Goal: Transaction & Acquisition: Purchase product/service

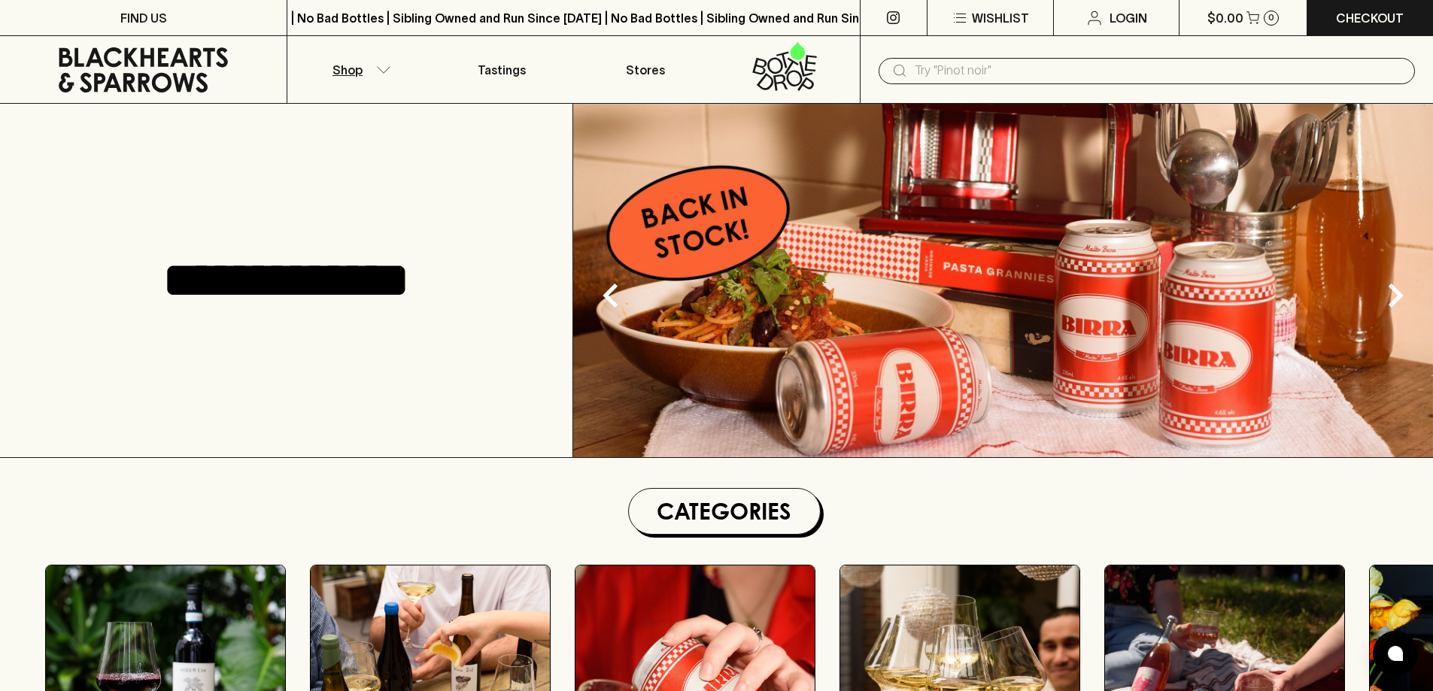
click at [378, 62] on button "Shop" at bounding box center [358, 69] width 143 height 67
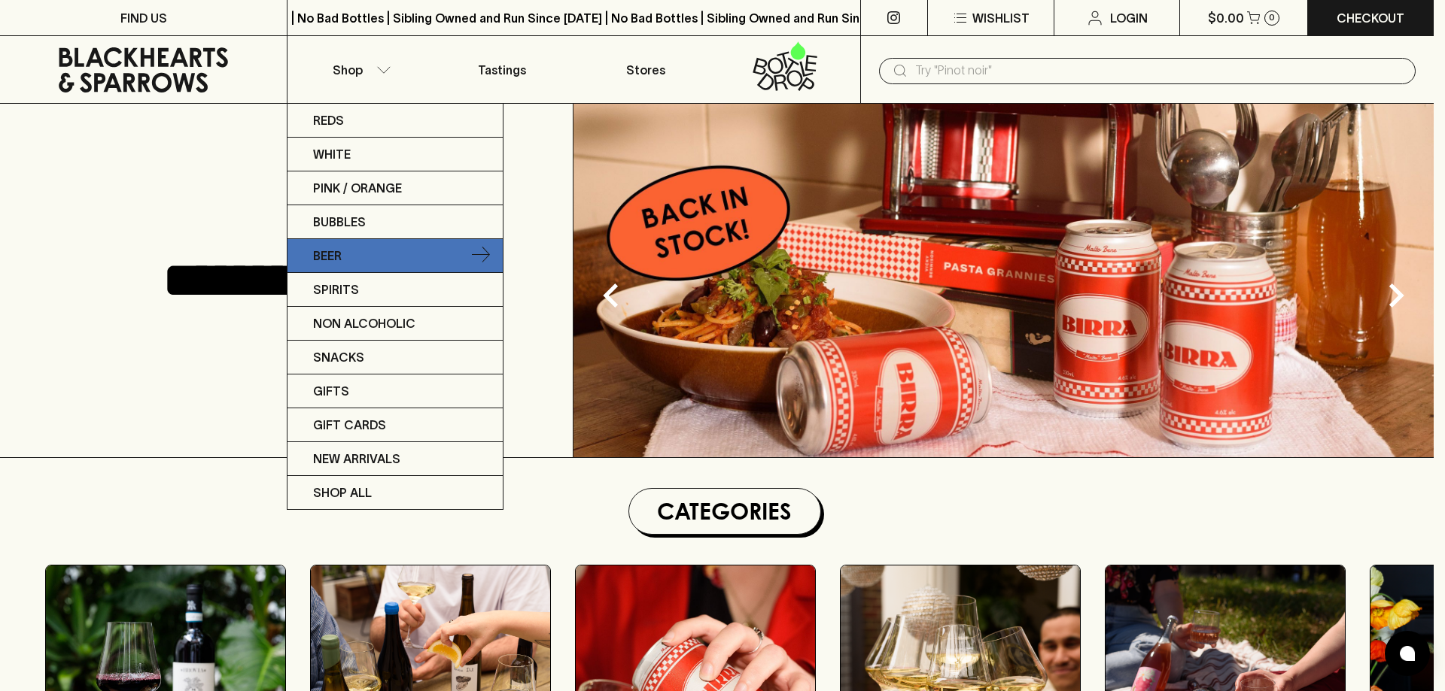
click at [479, 256] on icon at bounding box center [481, 256] width 18 height 18
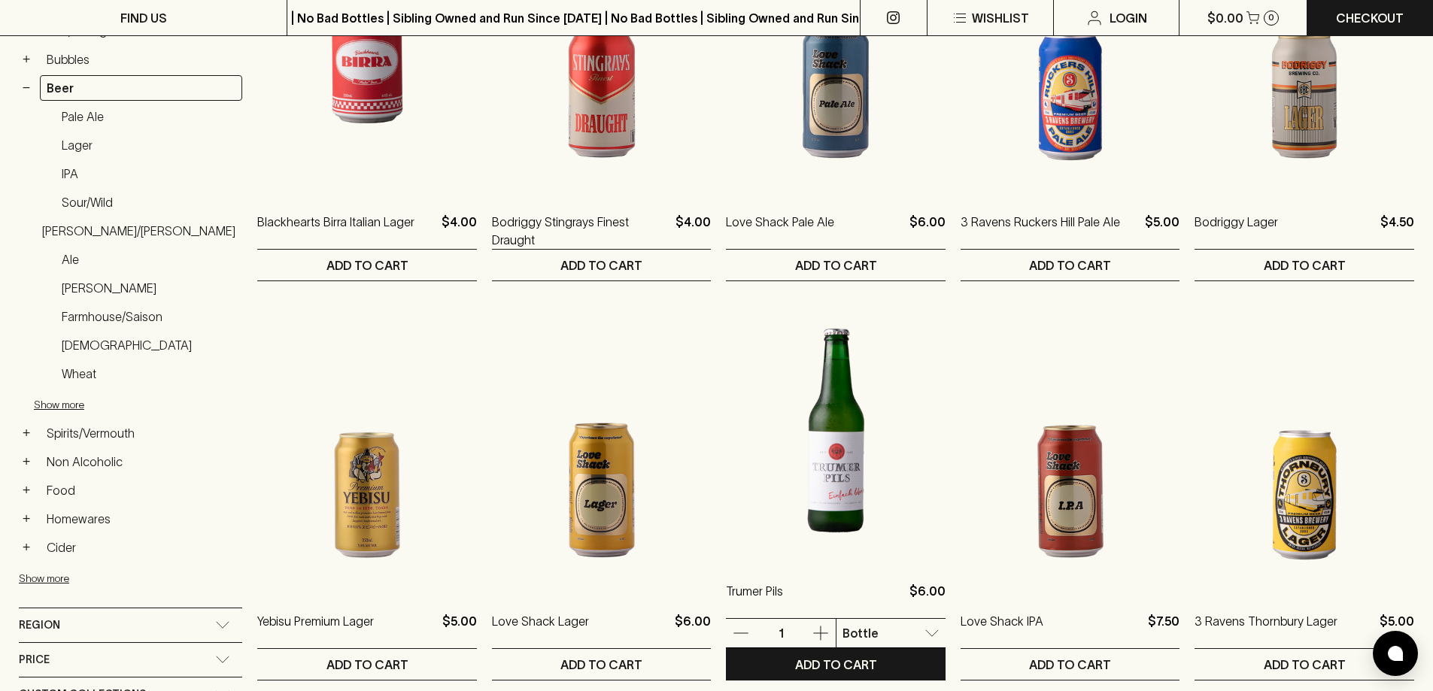
scroll to position [602, 0]
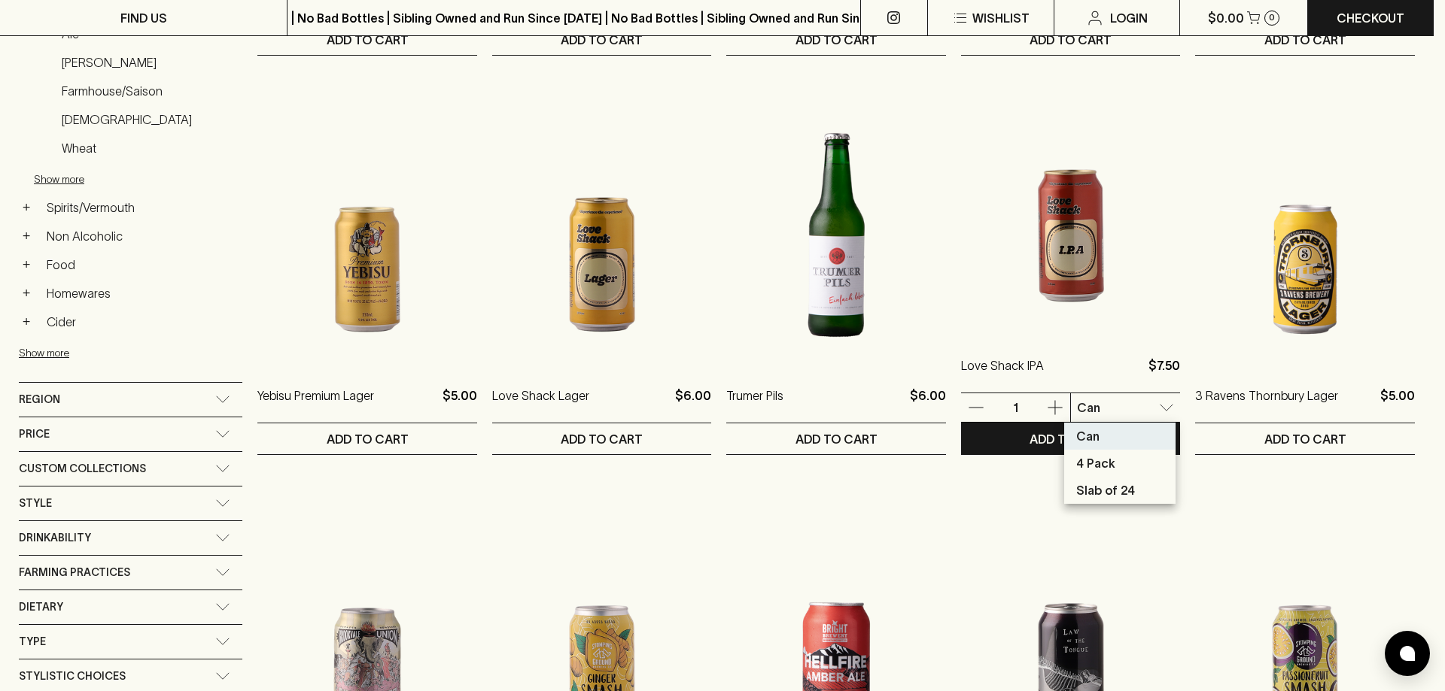
click at [1125, 463] on li "4 Pack" at bounding box center [1119, 463] width 111 height 27
type input "1"
click at [1039, 434] on div at bounding box center [722, 345] width 1445 height 691
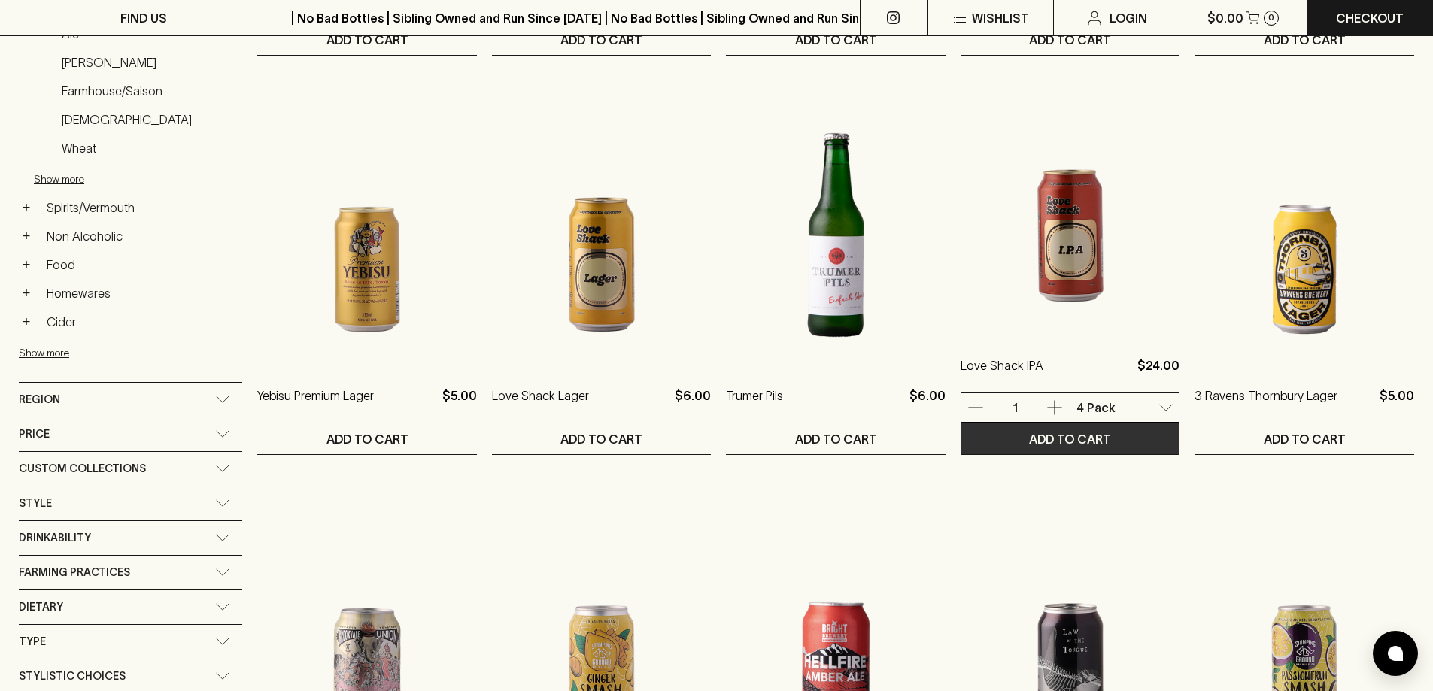
click at [1056, 446] on p "ADD TO CART" at bounding box center [1070, 439] width 82 height 18
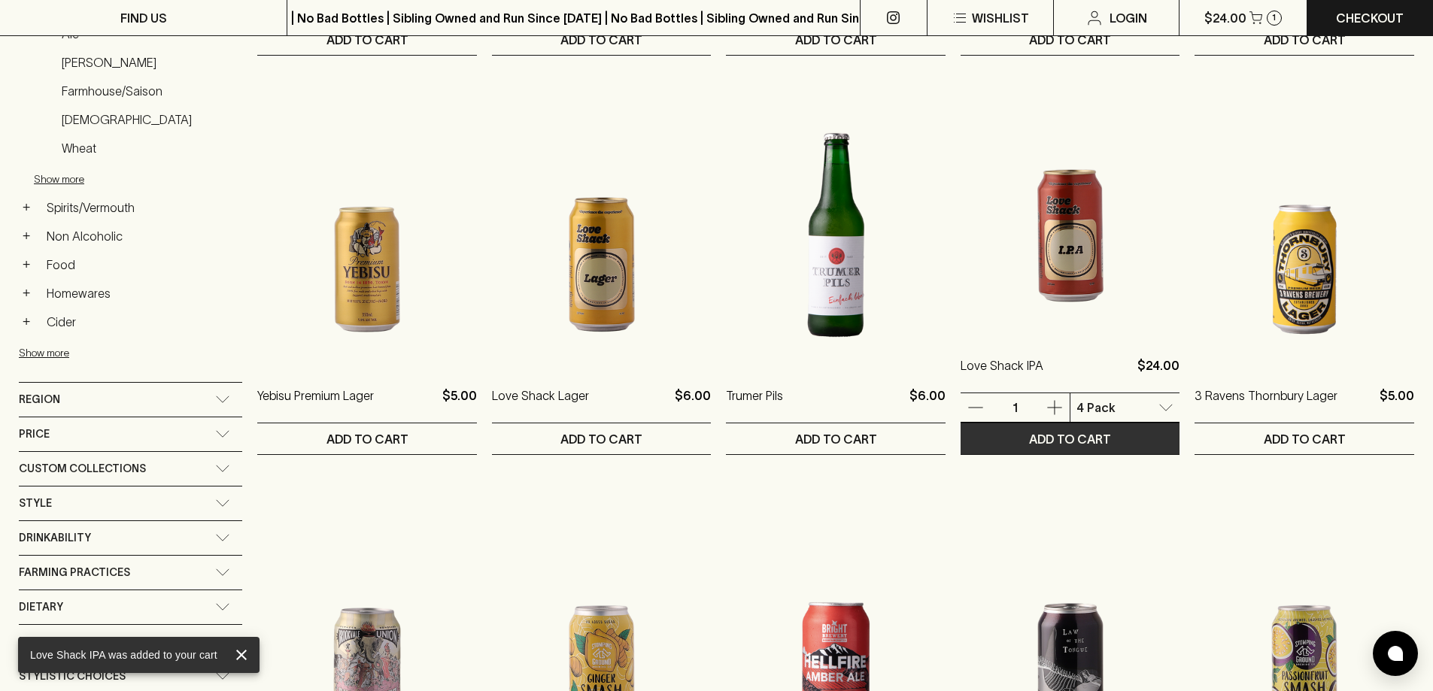
click at [1037, 448] on button "ADD TO CART" at bounding box center [1071, 439] width 220 height 31
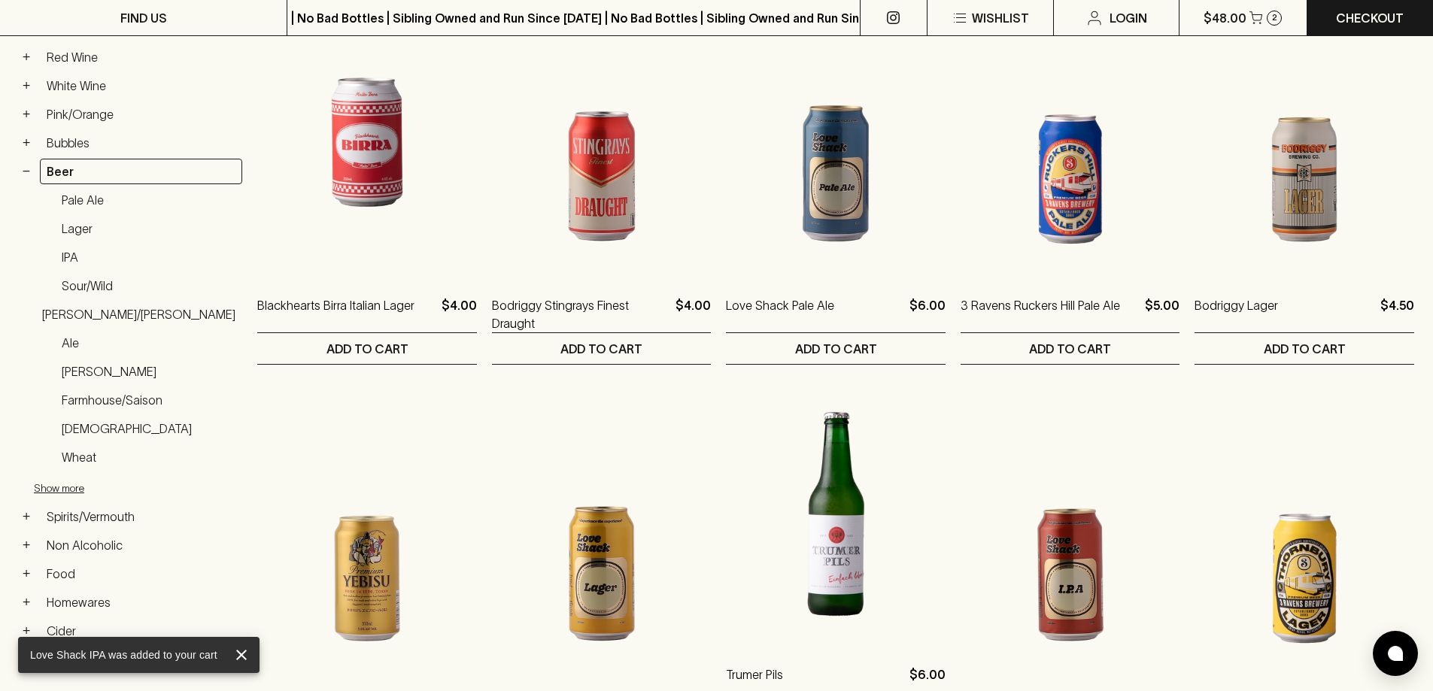
scroll to position [150, 0]
